Goal: Check status: Check status

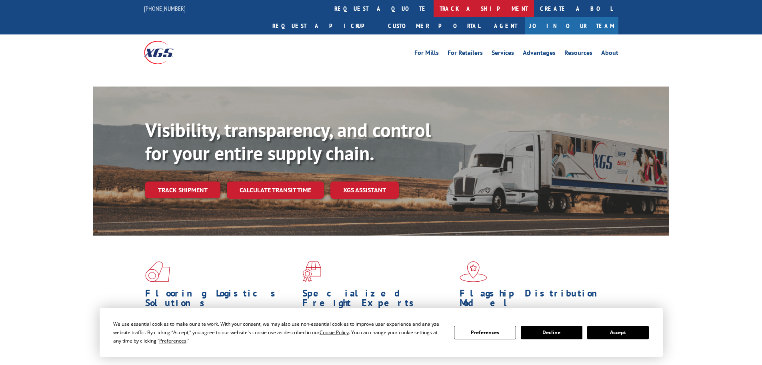
click at [434, 6] on link "track a shipment" at bounding box center [484, 8] width 100 height 17
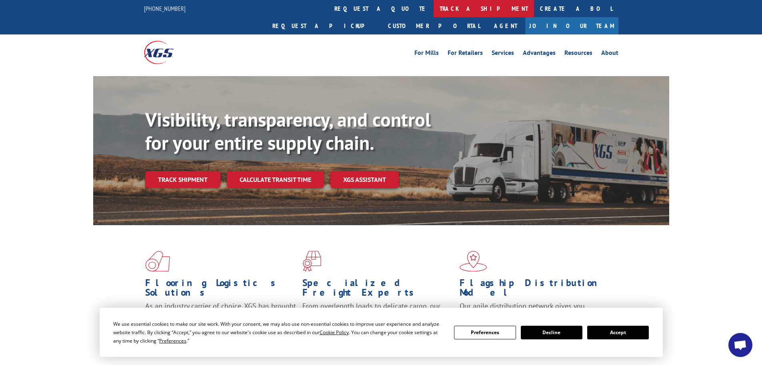
click at [434, 8] on link "track a shipment" at bounding box center [484, 8] width 100 height 17
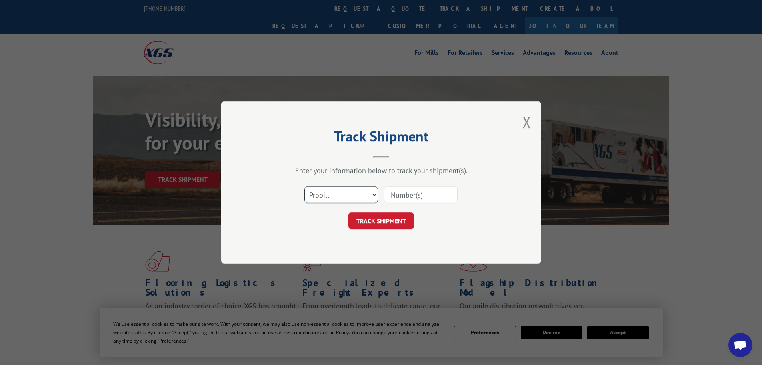
click at [349, 197] on select "Select category... Probill BOL PO" at bounding box center [342, 194] width 74 height 17
select select "bol"
click at [305, 186] on select "Select category... Probill BOL PO" at bounding box center [342, 194] width 74 height 17
click at [416, 189] on input at bounding box center [421, 194] width 74 height 17
paste input "7078415"
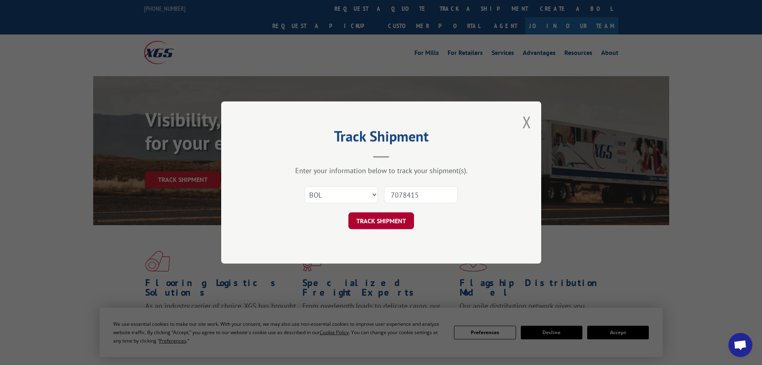
type input "7078415"
click at [387, 221] on button "TRACK SHIPMENT" at bounding box center [382, 220] width 66 height 17
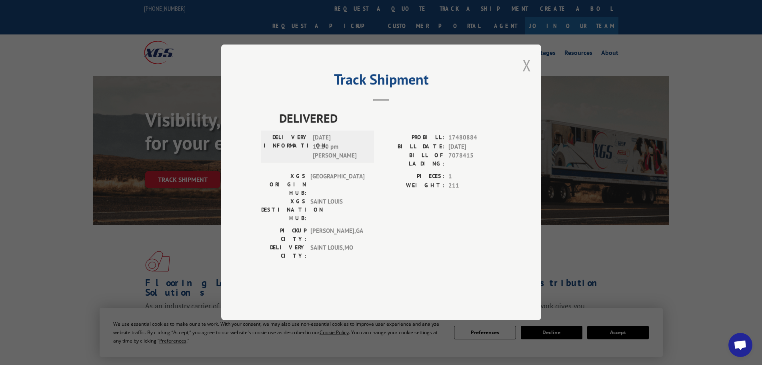
click at [524, 76] on button "Close modal" at bounding box center [527, 64] width 9 height 21
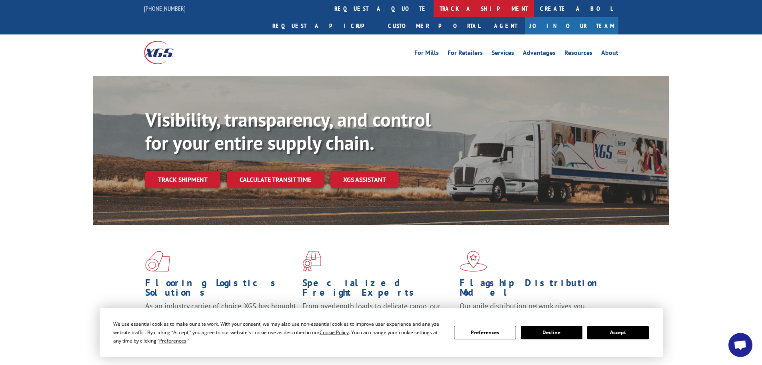
click at [434, 9] on link "track a shipment" at bounding box center [484, 8] width 100 height 17
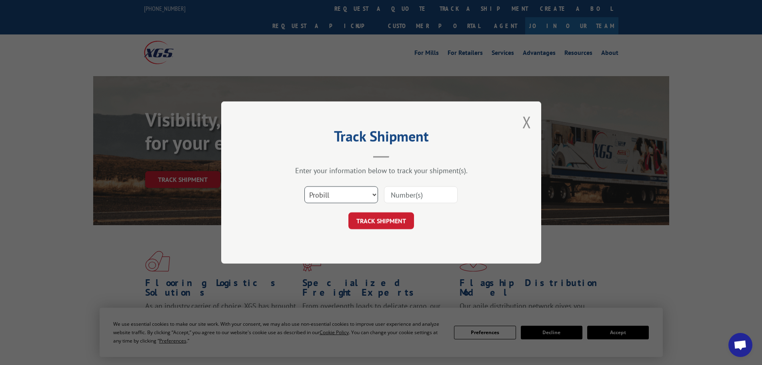
click at [332, 197] on select "Select category... Probill BOL PO" at bounding box center [342, 194] width 74 height 17
select select "bol"
click at [305, 186] on select "Select category... Probill BOL PO" at bounding box center [342, 194] width 74 height 17
click at [423, 195] on input at bounding box center [421, 194] width 74 height 17
paste input "7077883"
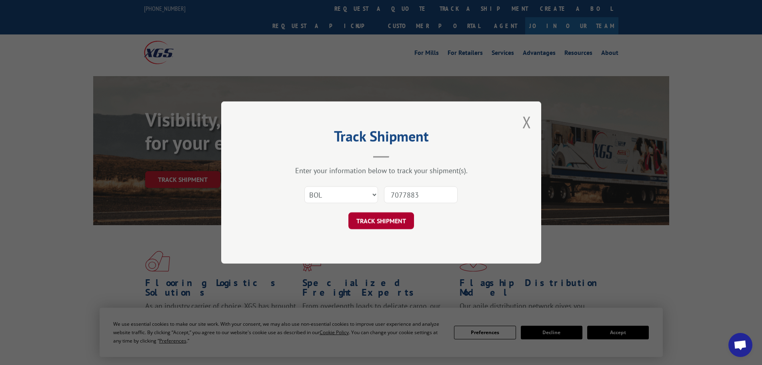
type input "7077883"
click at [382, 227] on button "TRACK SHIPMENT" at bounding box center [382, 220] width 66 height 17
